Goal: Task Accomplishment & Management: Book appointment/travel/reservation

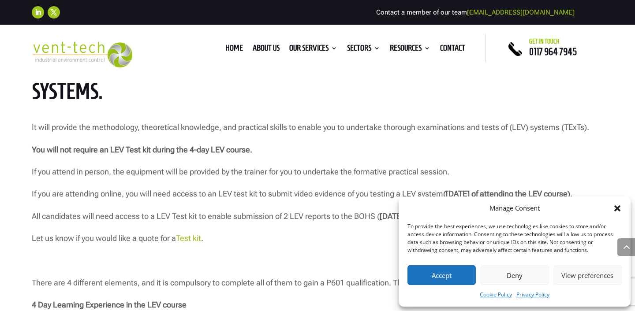
scroll to position [789, 0]
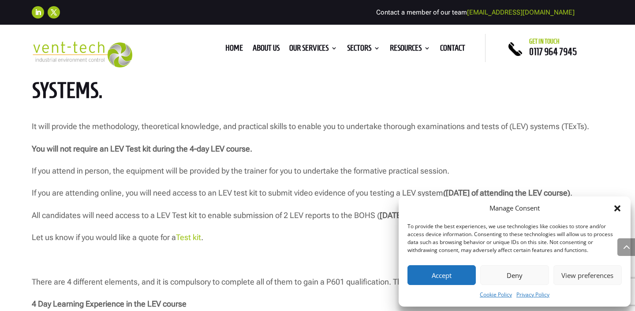
click at [456, 273] on button "Accept" at bounding box center [442, 275] width 68 height 20
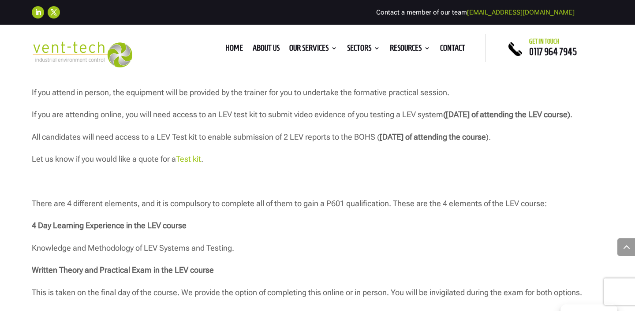
scroll to position [877, 0]
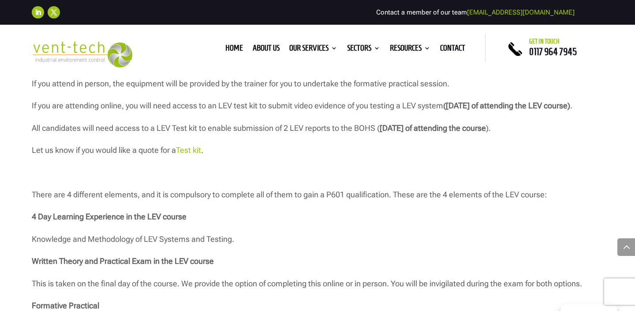
click at [194, 155] on link "Test kit" at bounding box center [188, 150] width 25 height 9
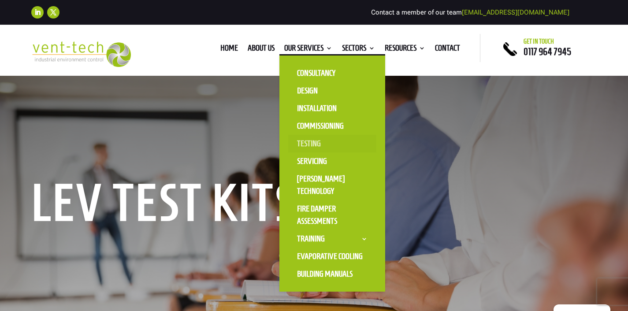
click at [301, 144] on link "Testing" at bounding box center [332, 144] width 88 height 18
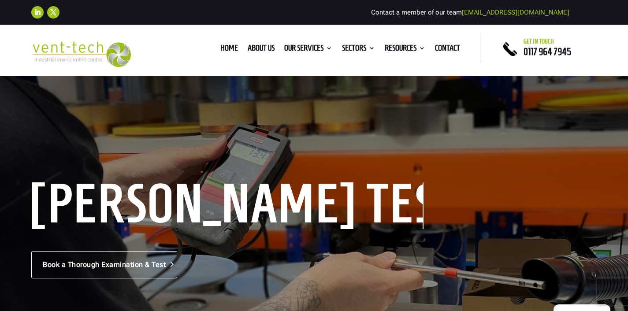
click at [153, 264] on link "Book a Thorough Examination & Test" at bounding box center [104, 264] width 146 height 27
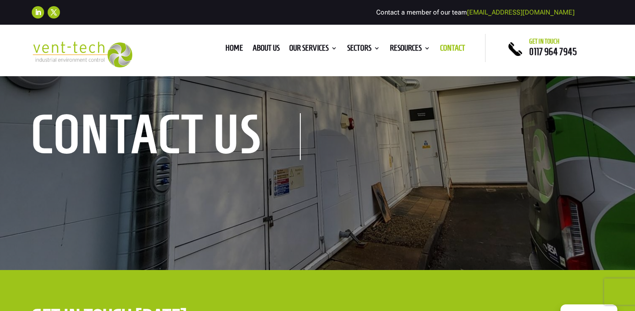
scroll to position [26, 0]
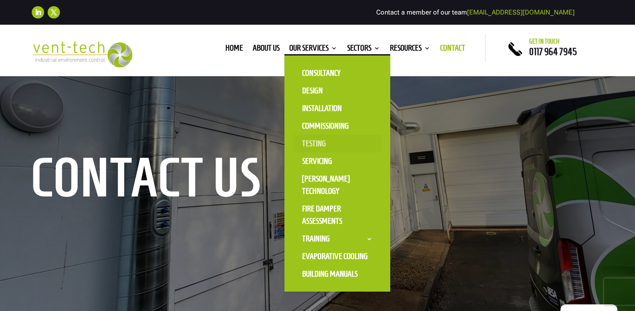
click at [302, 144] on link "Testing" at bounding box center [337, 144] width 88 height 18
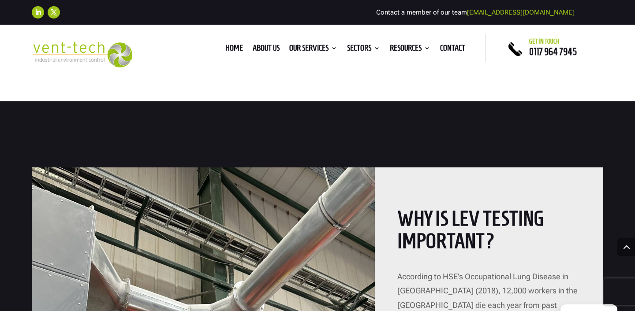
scroll to position [732, 0]
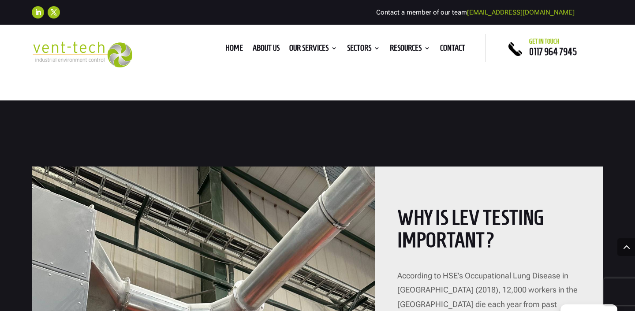
click at [561, 1] on div "Follow Follow Contact a member of our team [EMAIL_ADDRESS][DOMAIN_NAME]" at bounding box center [317, 12] width 635 height 25
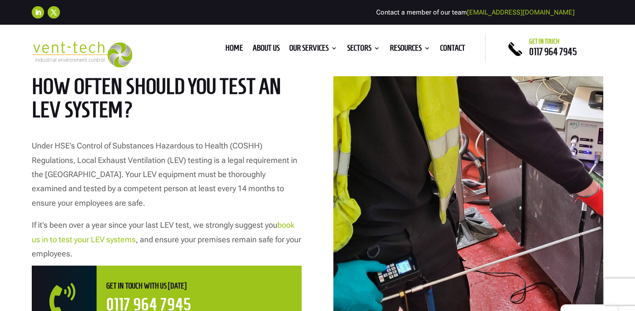
scroll to position [331, 0]
